Goal: Obtain resource: Obtain resource

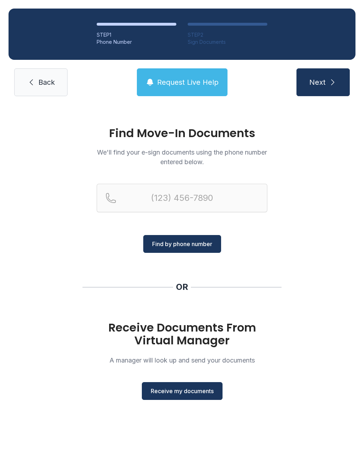
click at [185, 393] on span "Receive my documents" at bounding box center [182, 391] width 63 height 9
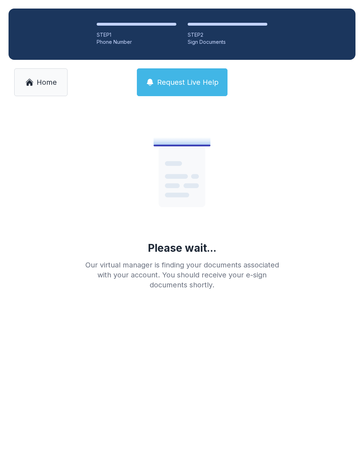
click at [40, 82] on span "Home" at bounding box center [47, 82] width 20 height 10
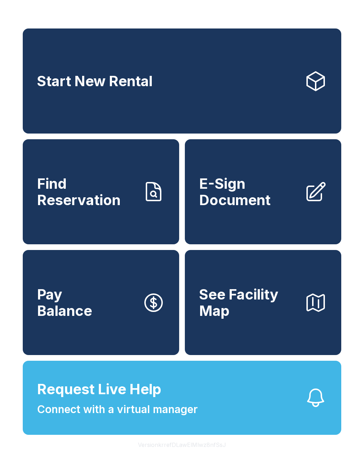
click at [275, 196] on span "E-Sign Document" at bounding box center [249, 191] width 100 height 32
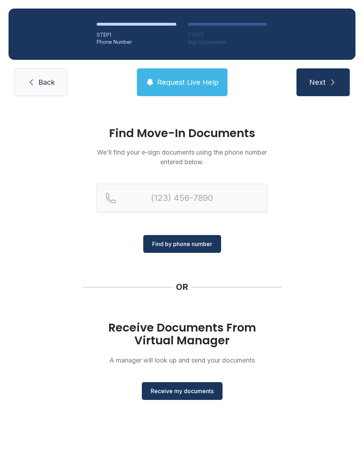
click at [188, 386] on button "Receive my documents" at bounding box center [182, 391] width 81 height 18
